Goal: Task Accomplishment & Management: Use online tool/utility

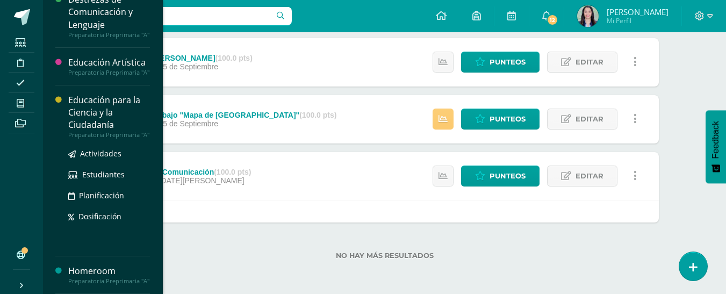
scroll to position [115, 0]
click at [113, 148] on span "Actividades" at bounding box center [100, 153] width 41 height 10
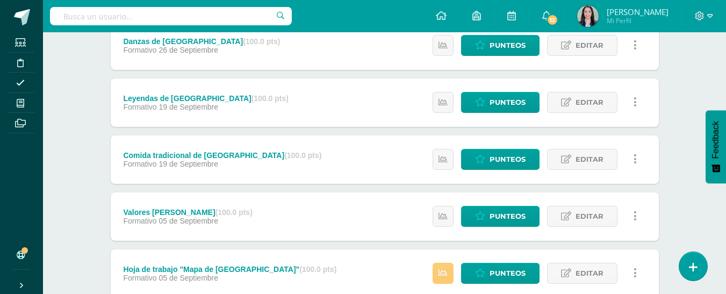
scroll to position [131, 0]
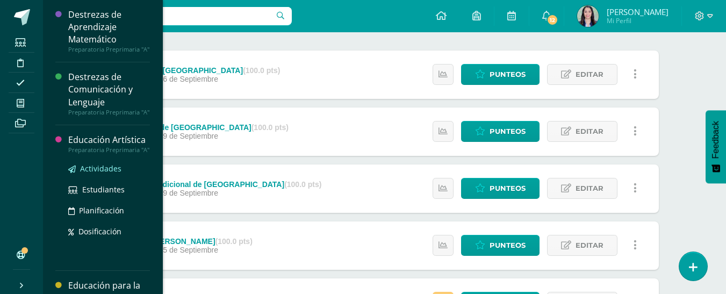
click at [109, 174] on span "Actividades" at bounding box center [100, 168] width 41 height 10
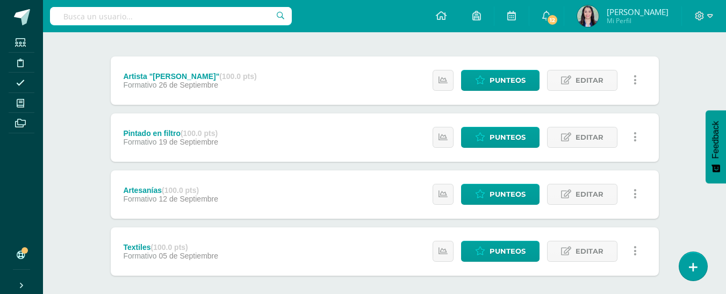
scroll to position [125, 0]
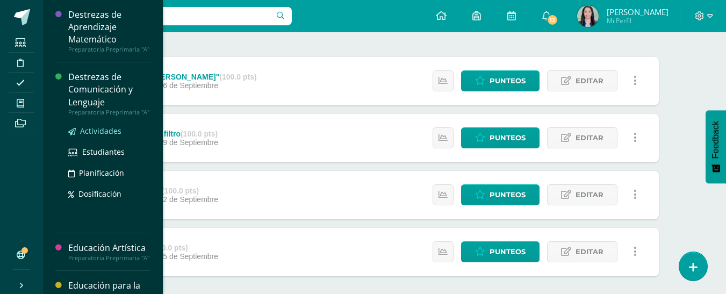
click at [102, 136] on span "Actividades" at bounding box center [100, 131] width 41 height 10
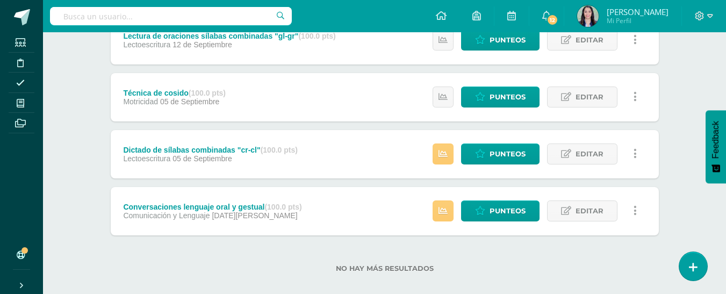
scroll to position [520, 0]
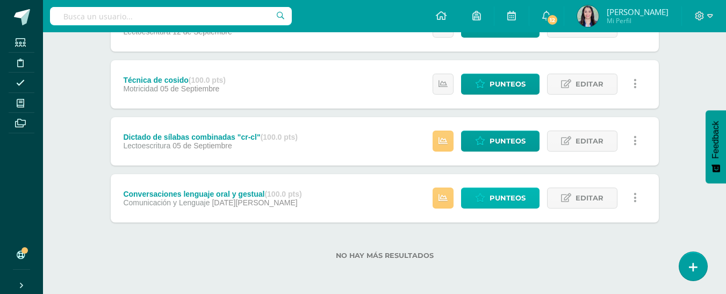
click at [506, 195] on span "Punteos" at bounding box center [508, 198] width 36 height 20
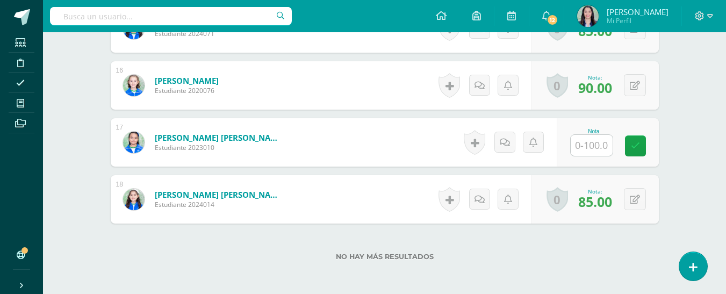
scroll to position [1186, 0]
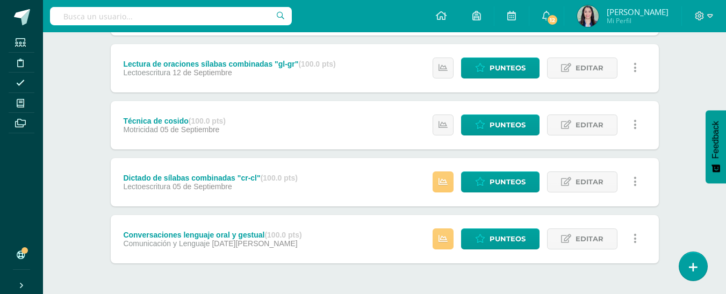
scroll to position [484, 0]
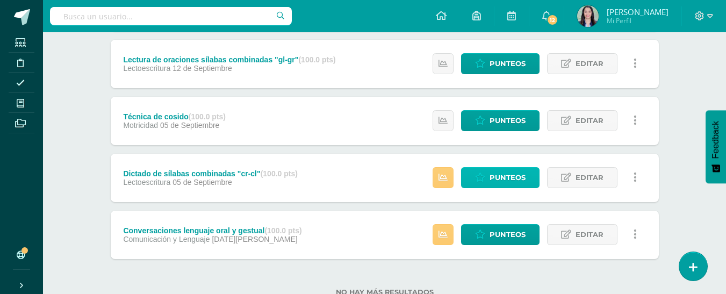
click at [509, 180] on span "Punteos" at bounding box center [508, 178] width 36 height 20
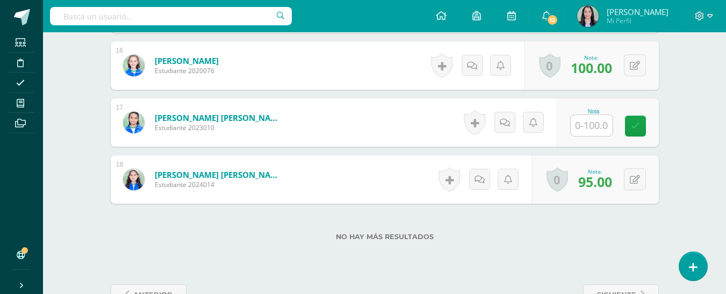
scroll to position [1220, 0]
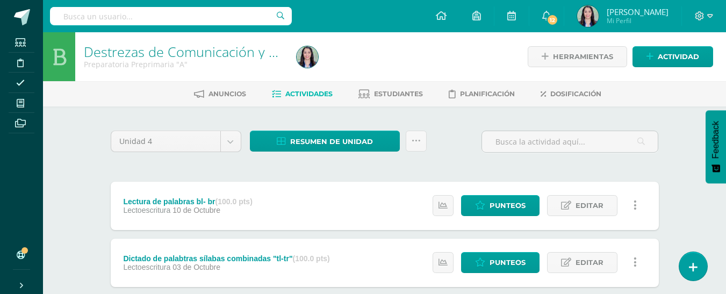
scroll to position [52, 0]
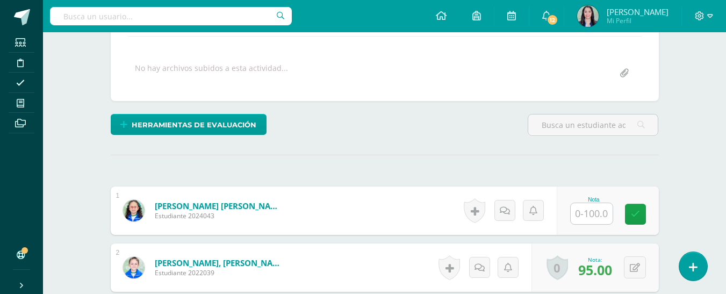
scroll to position [188, 0]
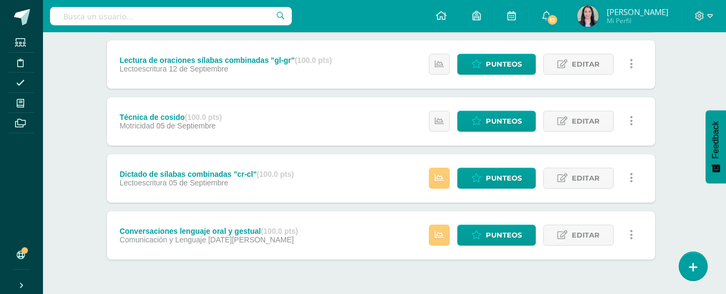
scroll to position [484, 4]
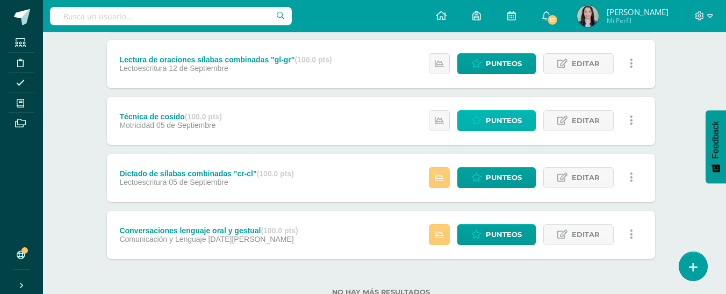
click at [508, 123] on span "Punteos" at bounding box center [504, 121] width 36 height 20
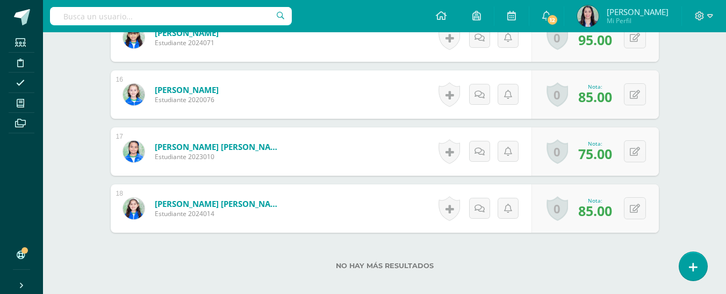
scroll to position [1172, 0]
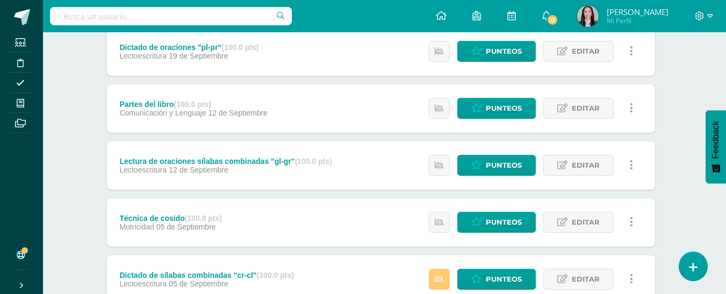
scroll to position [376, 4]
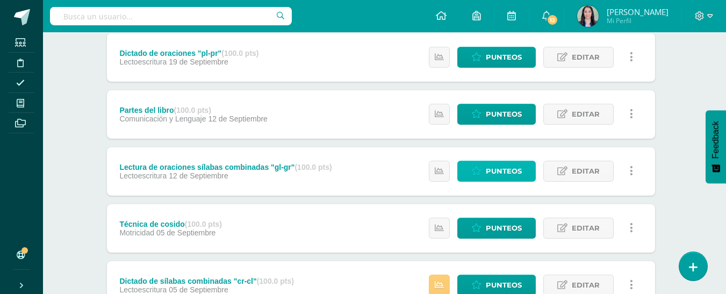
click at [490, 168] on span "Punteos" at bounding box center [504, 171] width 36 height 20
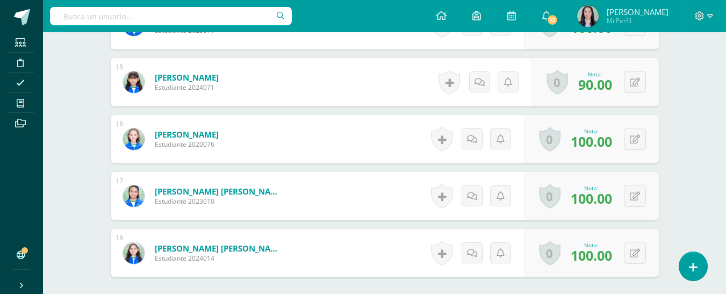
scroll to position [1132, 0]
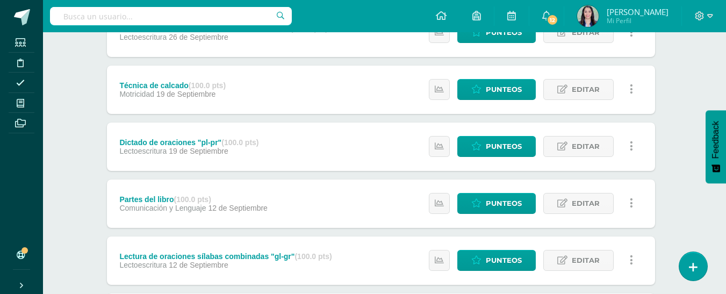
scroll to position [323, 4]
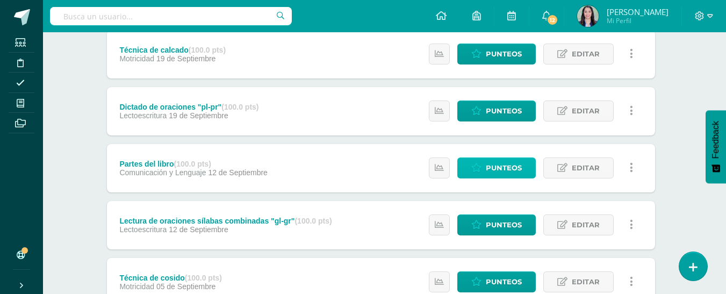
click at [497, 173] on span "Punteos" at bounding box center [504, 168] width 36 height 20
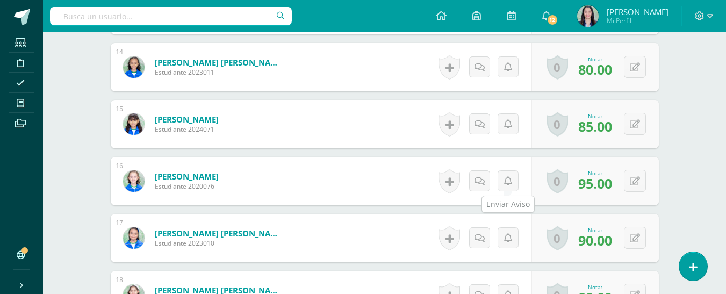
scroll to position [1125, 0]
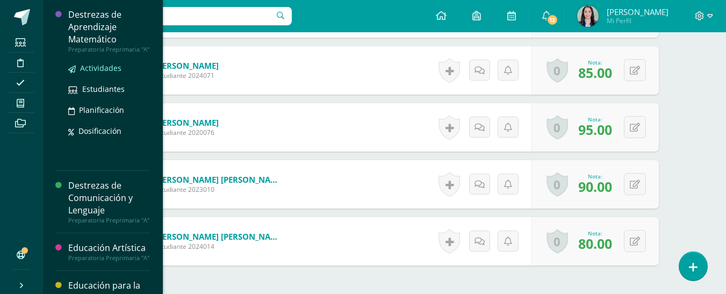
click at [108, 73] on span "Actividades" at bounding box center [100, 68] width 41 height 10
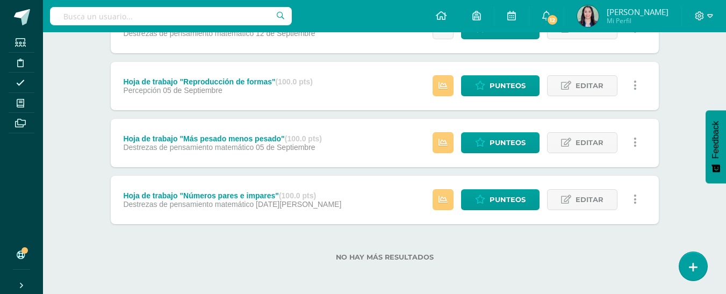
scroll to position [406, 0]
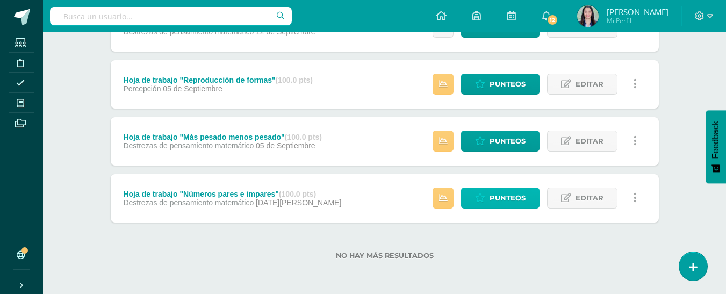
click at [530, 192] on link "Punteos" at bounding box center [500, 198] width 78 height 21
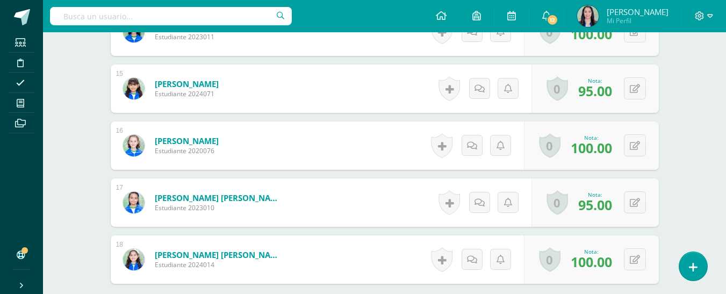
scroll to position [1147, 0]
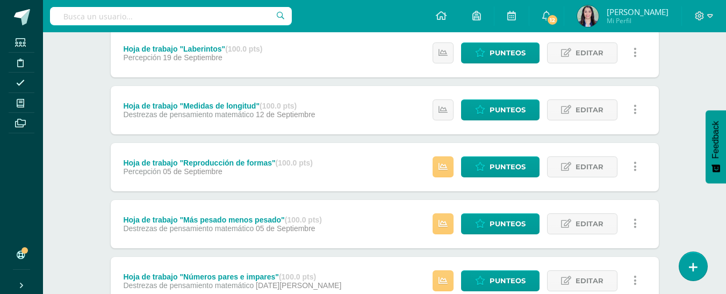
scroll to position [299, 0]
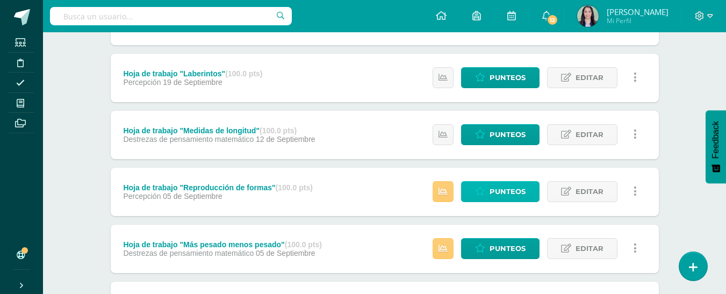
click at [481, 191] on icon at bounding box center [480, 191] width 10 height 9
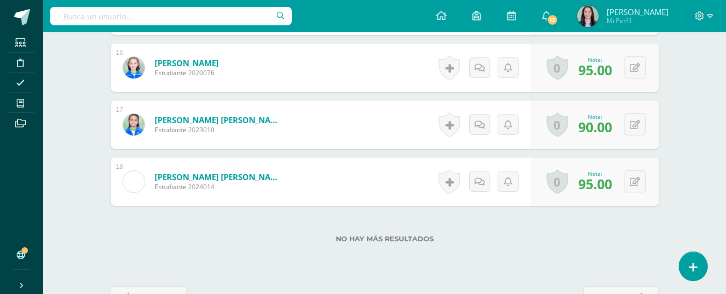
scroll to position [1186, 0]
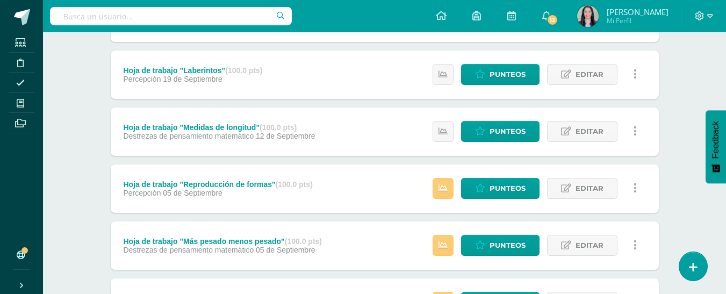
scroll to position [299, 0]
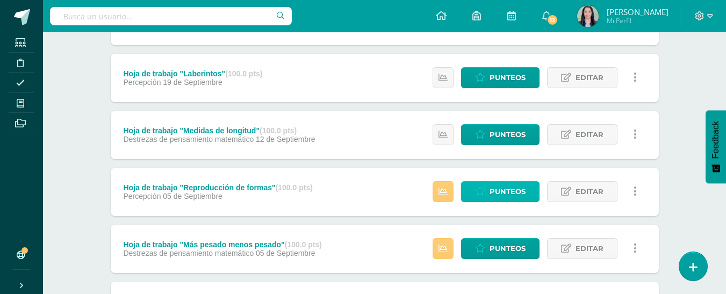
click at [509, 194] on span "Punteos" at bounding box center [508, 192] width 36 height 20
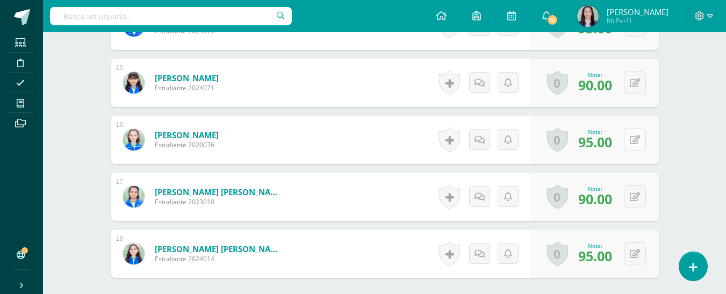
scroll to position [1132, 0]
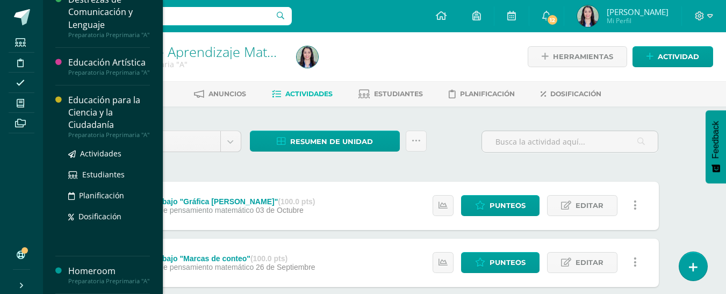
scroll to position [115, 0]
click at [100, 149] on span "Actividades" at bounding box center [100, 153] width 41 height 10
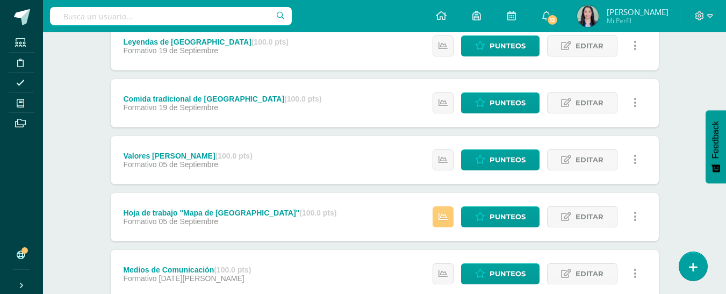
scroll to position [292, 0]
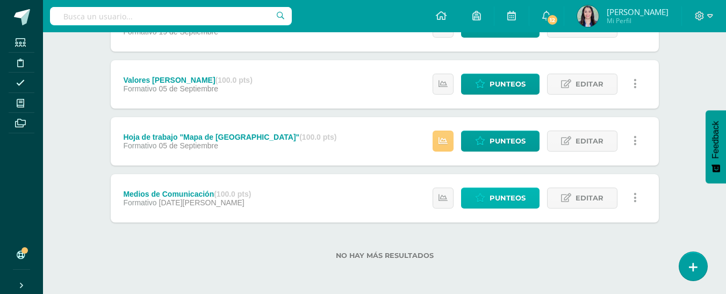
click at [489, 195] on link "Punteos" at bounding box center [500, 198] width 78 height 21
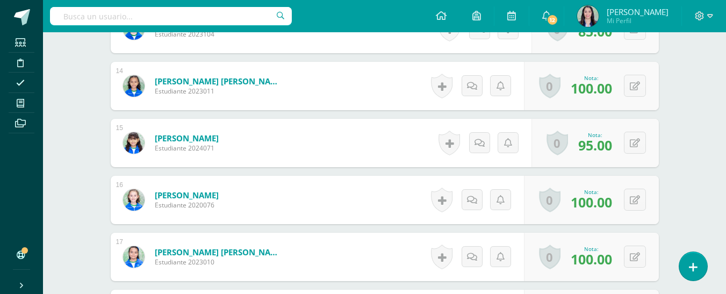
scroll to position [1160, 0]
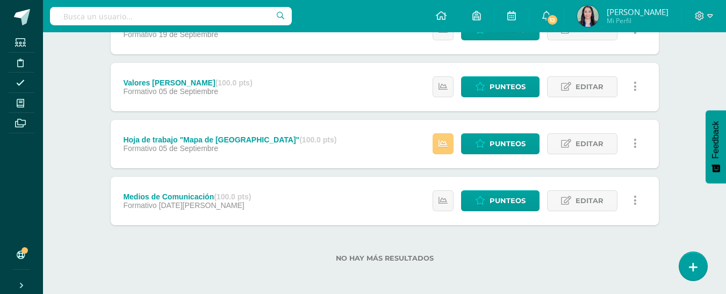
scroll to position [292, 0]
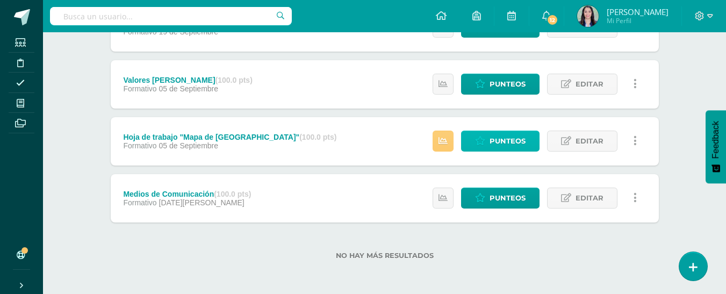
click at [489, 138] on link "Punteos" at bounding box center [500, 141] width 78 height 21
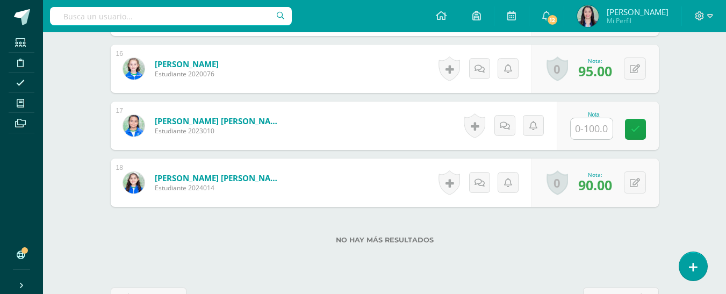
scroll to position [1186, 0]
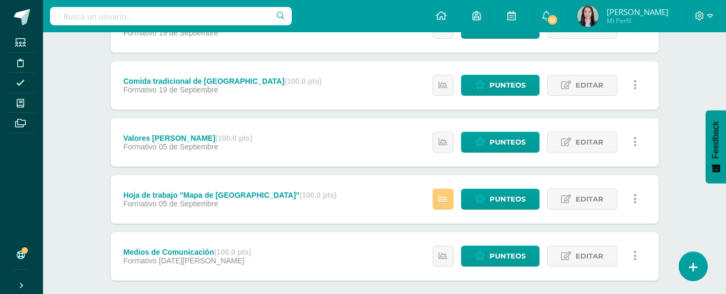
scroll to position [292, 0]
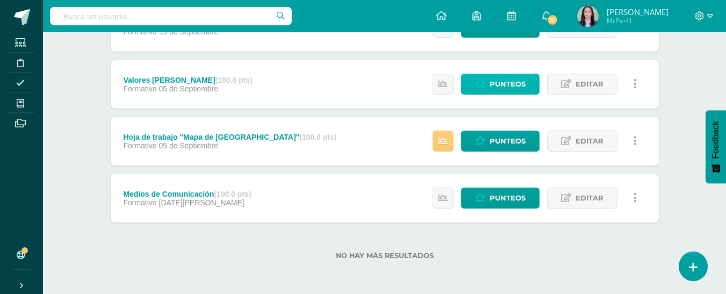
click at [521, 82] on span "Punteos" at bounding box center [508, 84] width 36 height 20
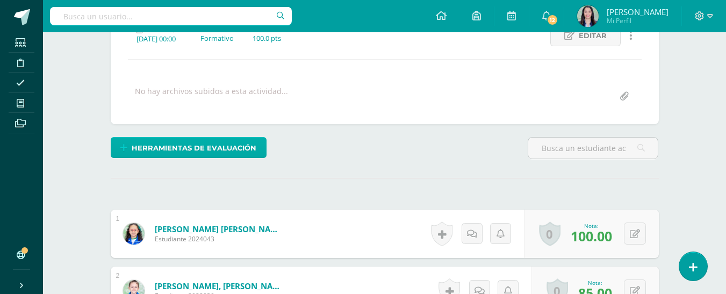
scroll to position [165, 0]
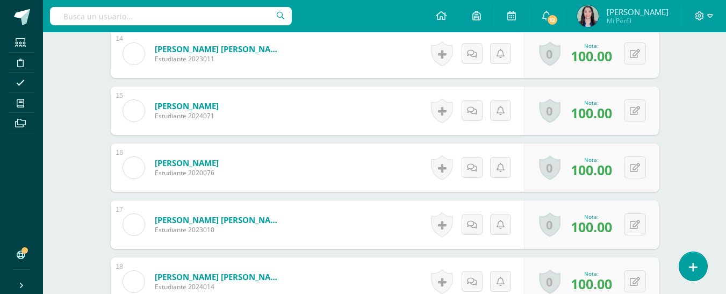
scroll to position [1078, 0]
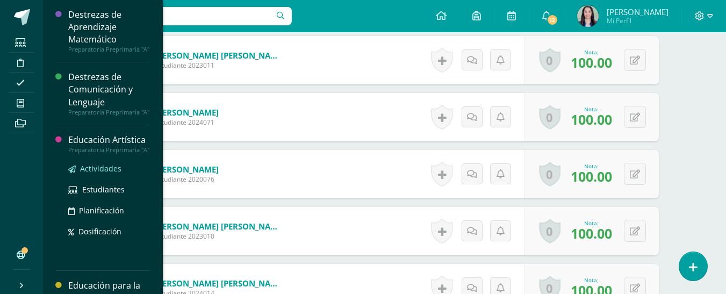
click at [104, 174] on span "Actividades" at bounding box center [100, 168] width 41 height 10
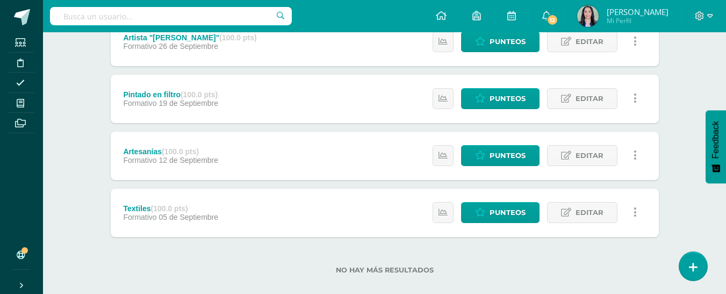
scroll to position [178, 0]
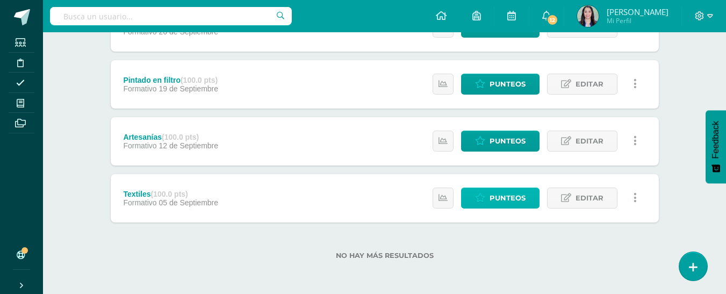
click at [516, 199] on span "Punteos" at bounding box center [508, 198] width 36 height 20
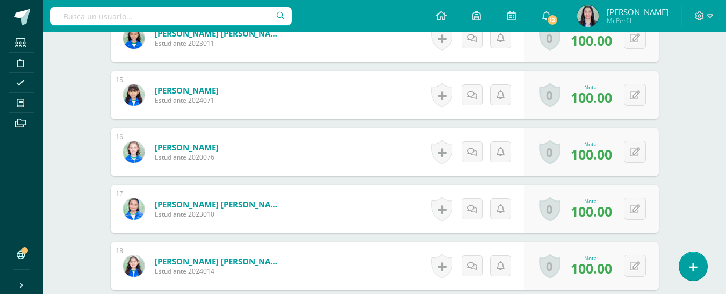
scroll to position [1078, 0]
